Goal: Transaction & Acquisition: Subscribe to service/newsletter

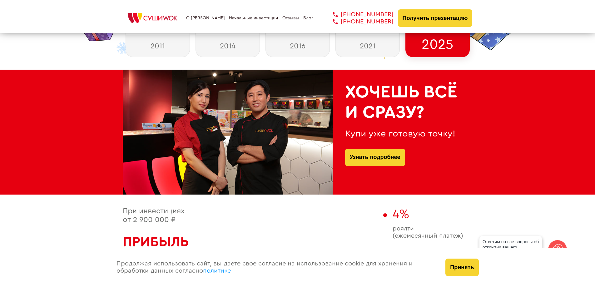
scroll to position [281, 0]
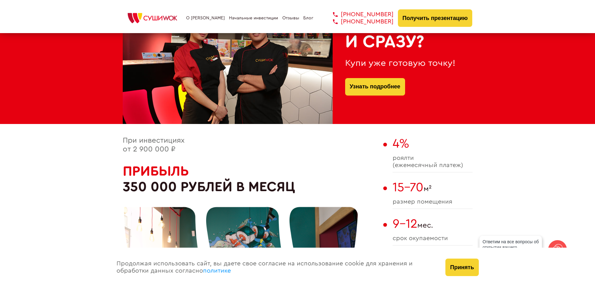
drag, startPoint x: 457, startPoint y: 272, endPoint x: 459, endPoint y: 261, distance: 11.1
click at [459, 272] on button "Принять" at bounding box center [461, 267] width 33 height 17
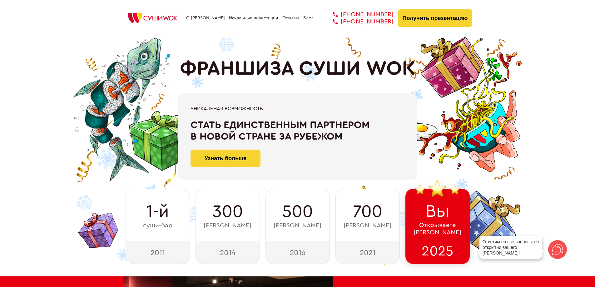
scroll to position [0, 0]
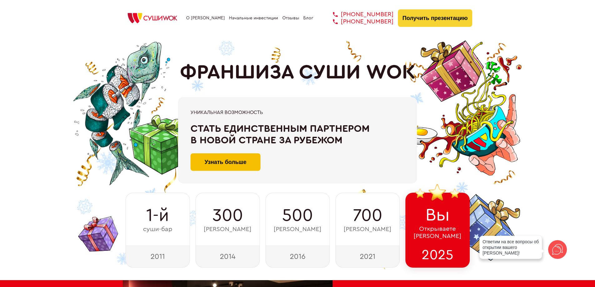
click at [245, 163] on button "Узнать больше" at bounding box center [226, 161] width 70 height 17
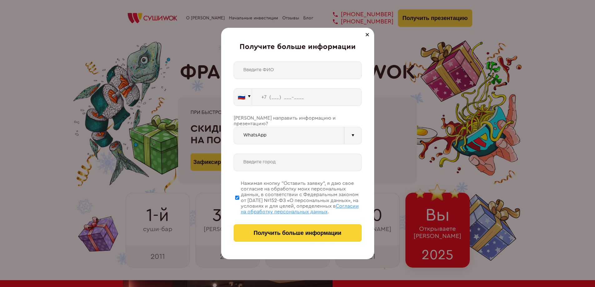
click at [329, 128] on input "WhatsApp" at bounding box center [289, 135] width 111 height 17
click at [354, 97] on input "tel" at bounding box center [307, 96] width 110 height 17
click at [366, 36] on div at bounding box center [367, 34] width 7 height 7
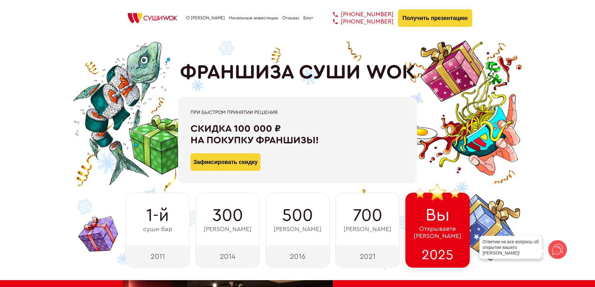
click at [366, 21] on link "[PHONE_NUMBER]" at bounding box center [359, 21] width 70 height 7
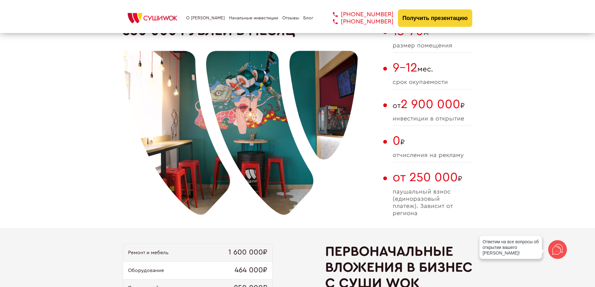
scroll to position [625, 0]
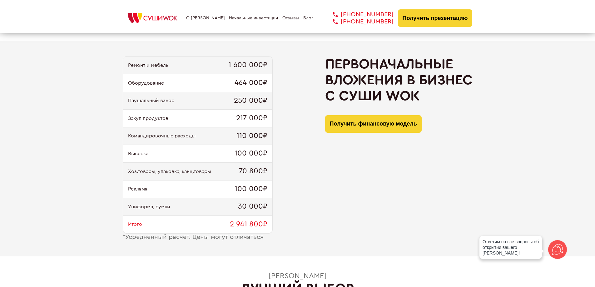
click at [558, 252] on icon at bounding box center [557, 249] width 15 height 15
click at [557, 214] on icon at bounding box center [558, 214] width 6 height 6
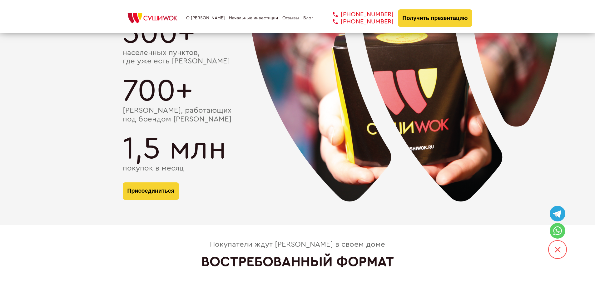
scroll to position [1124, 0]
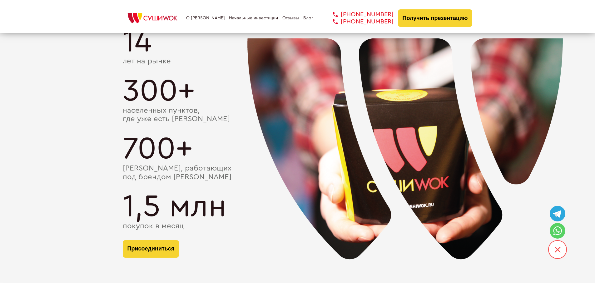
click at [177, 239] on div "Сеть Суши Wok 14 лет на рынке 300+ населенных пунктов, где уже есть [GEOGRAPHIC…" at bounding box center [298, 133] width 350 height 268
click at [167, 248] on button "Присоединиться" at bounding box center [151, 248] width 57 height 17
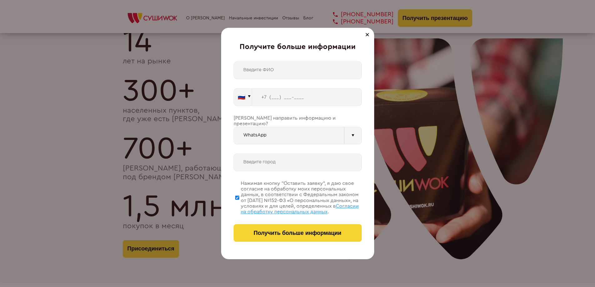
click at [370, 35] on div at bounding box center [367, 34] width 7 height 7
